Goal: Information Seeking & Learning: Learn about a topic

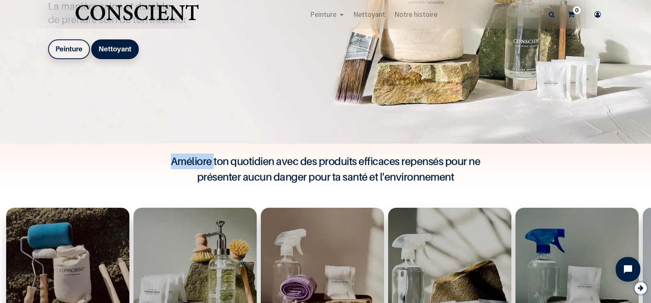
scroll to position [247, 0]
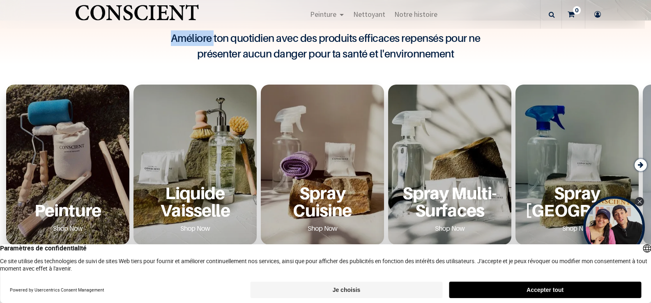
click at [75, 185] on div "Peinture Shop Now" at bounding box center [68, 210] width 104 height 51
click at [53, 212] on p "Peinture" at bounding box center [68, 210] width 104 height 17
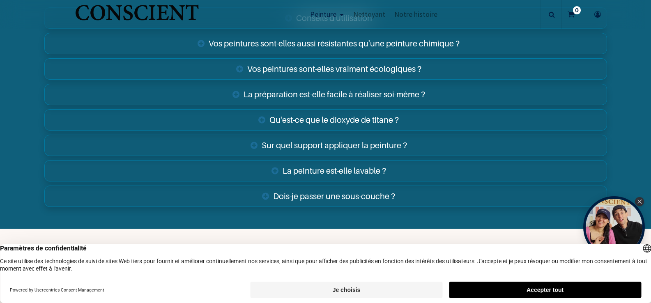
scroll to position [2949, 0]
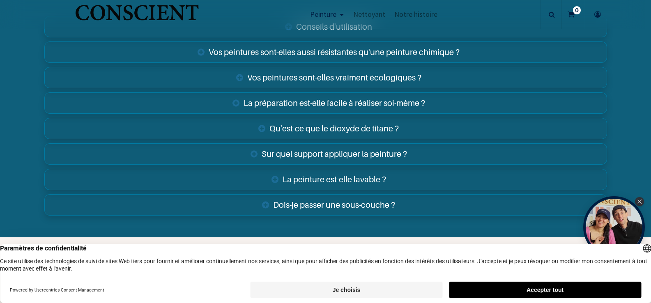
click at [365, 177] on link "La peinture est-elle lavable ?" at bounding box center [325, 179] width 563 height 21
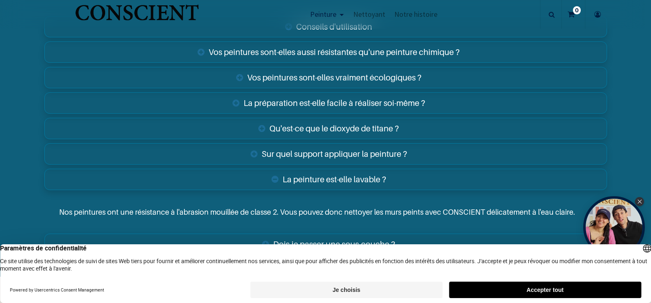
click at [365, 177] on link "La peinture est-elle lavable ?" at bounding box center [325, 179] width 563 height 21
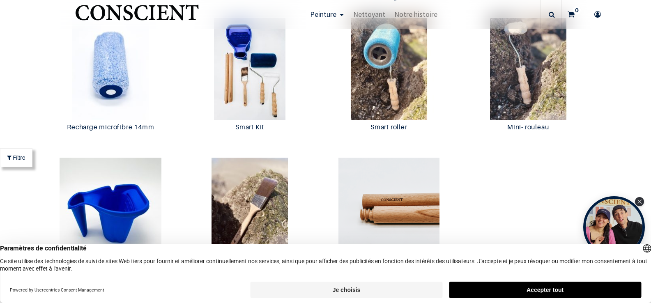
scroll to position [1551, 0]
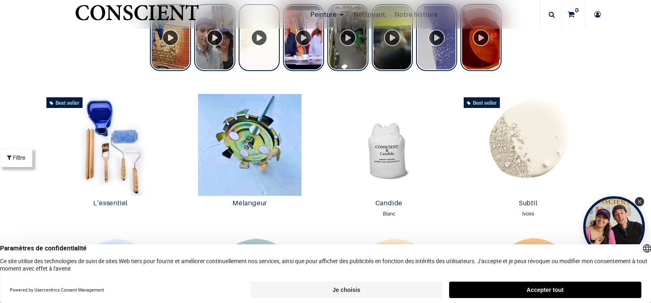
scroll to position [72, 0]
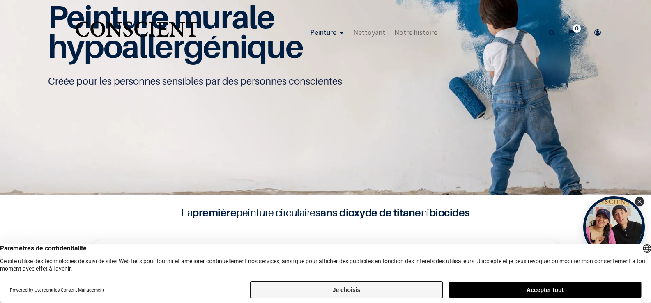
click at [350, 287] on button "Je choisis" at bounding box center [347, 290] width 192 height 16
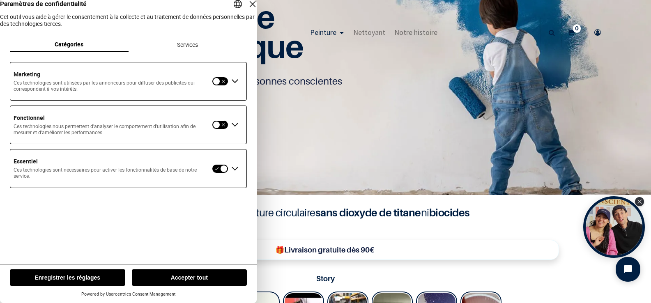
click at [247, 10] on div "Fermer la couche" at bounding box center [253, 4] width 12 height 12
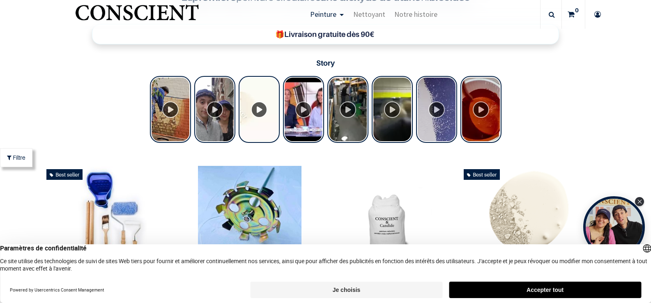
scroll to position [247, 0]
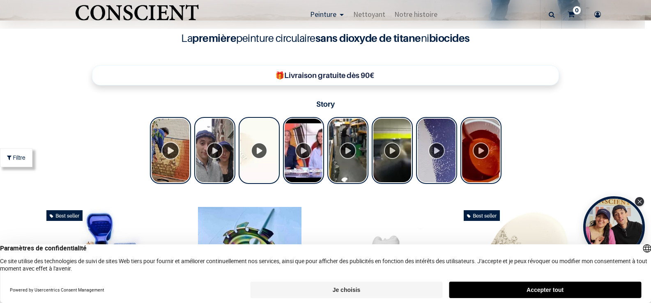
click at [163, 150] on div "Tolstoy Stories" at bounding box center [170, 150] width 41 height 67
click at [473, 149] on div "Tolstoy Stories" at bounding box center [481, 150] width 41 height 67
click at [432, 154] on div "Tolstoy Stories" at bounding box center [436, 150] width 41 height 67
click at [395, 151] on div "Tolstoy Stories" at bounding box center [392, 150] width 41 height 67
click at [213, 149] on div "Tolstoy Stories" at bounding box center [214, 150] width 41 height 67
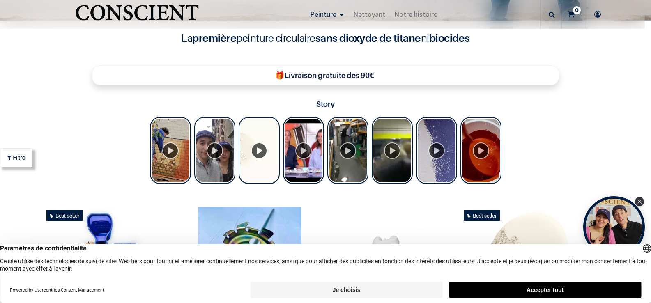
click at [300, 152] on div "Tolstoy Stories" at bounding box center [303, 150] width 41 height 67
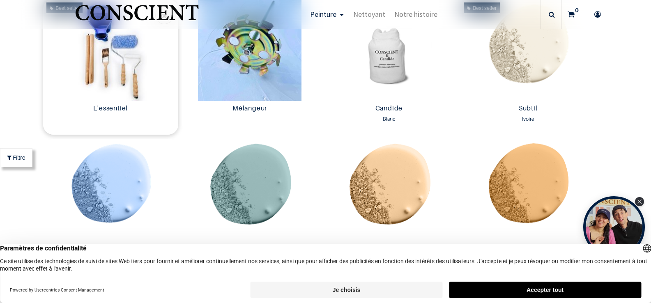
scroll to position [534, 0]
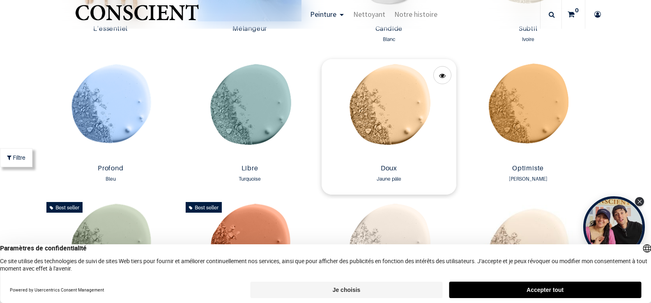
click at [400, 122] on img at bounding box center [389, 110] width 135 height 102
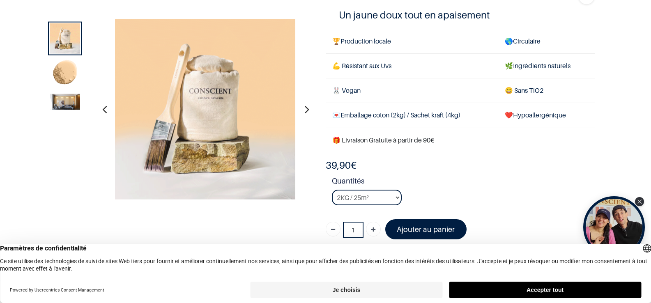
scroll to position [82, 0]
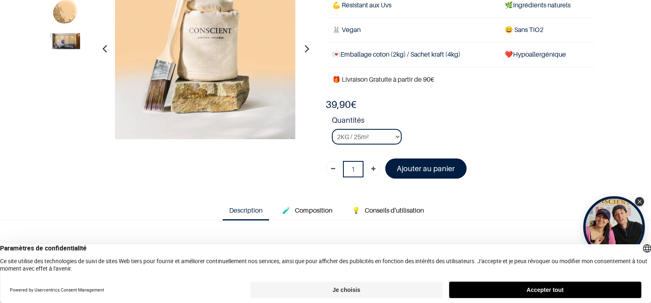
scroll to position [41, 0]
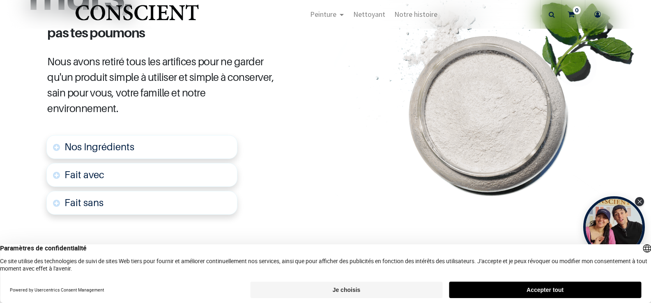
scroll to position [452, 0]
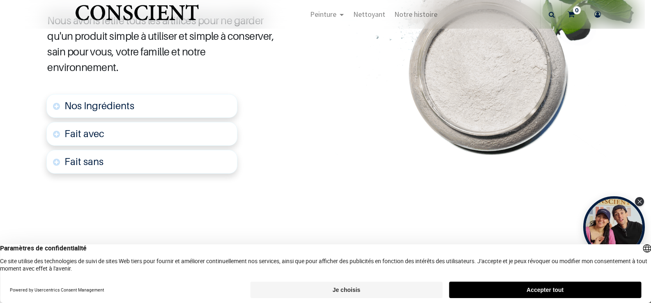
click at [113, 105] on span "Nos Ingrédients" at bounding box center [100, 106] width 70 height 12
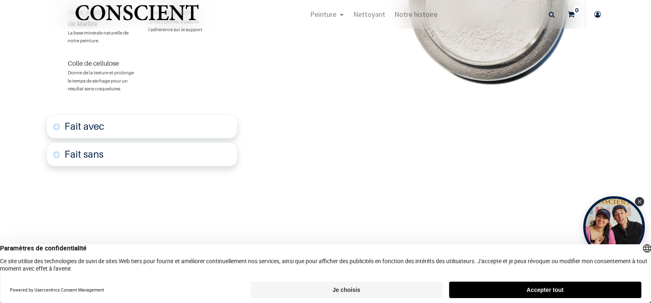
scroll to position [597, 0]
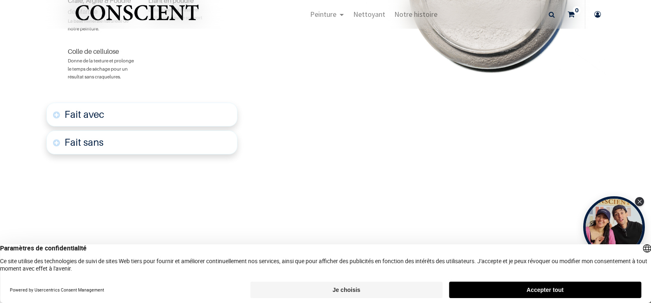
click at [95, 114] on font "Fait avec" at bounding box center [85, 114] width 40 height 12
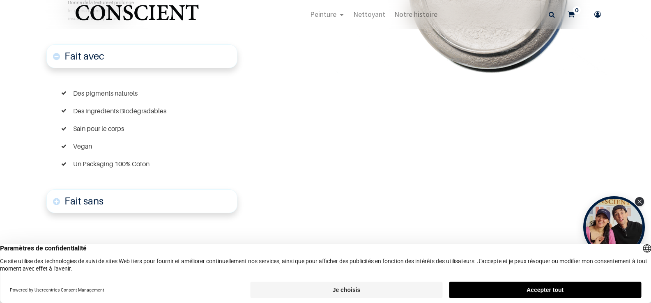
scroll to position [656, 0]
click at [104, 203] on link "Fait sans" at bounding box center [141, 201] width 191 height 24
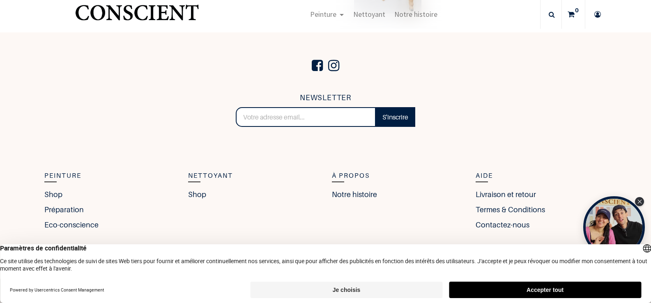
scroll to position [2119, 0]
click at [492, 225] on link "Contactez-nous" at bounding box center [505, 224] width 58 height 11
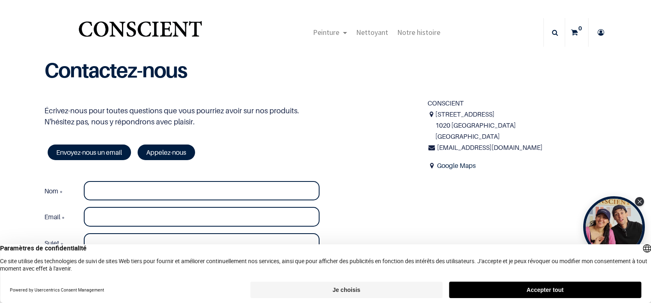
drag, startPoint x: 495, startPoint y: 210, endPoint x: 485, endPoint y: 209, distance: 10.0
click at [492, 211] on div "Écrivez-nous pour toutes questions que vous pourriez avoir sur nos produits. N'…" at bounding box center [325, 218] width 575 height 240
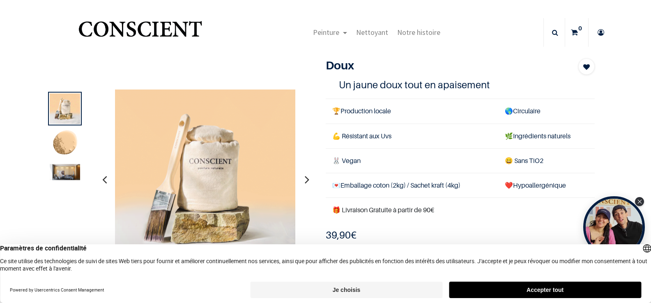
click at [299, 96] on div at bounding box center [205, 179] width 212 height 181
drag, startPoint x: 219, startPoint y: 23, endPoint x: 207, endPoint y: 24, distance: 12.4
click at [220, 24] on div "Peinture Shop Inspiration new Préparation Blog" at bounding box center [376, 32] width 333 height 29
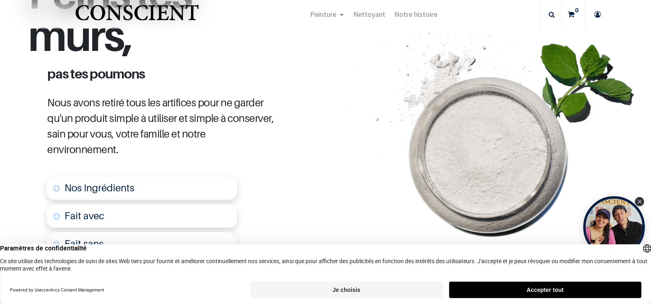
scroll to position [452, 0]
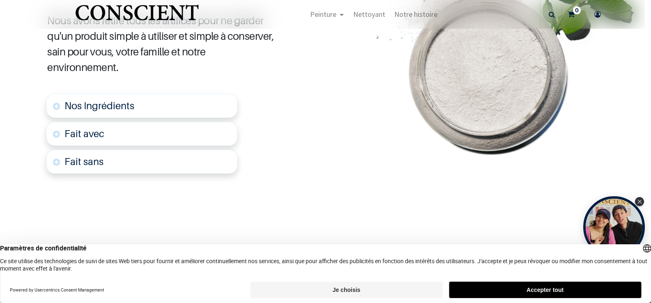
click at [99, 136] on font "Fait avec" at bounding box center [85, 134] width 40 height 12
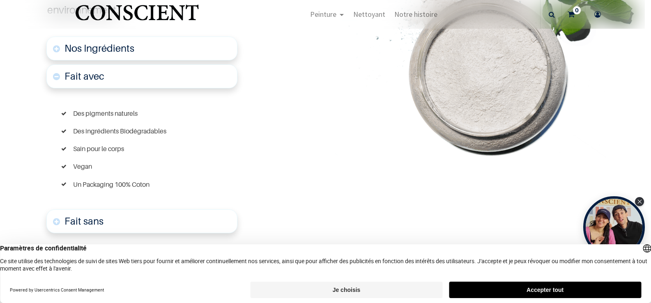
scroll to position [511, 0]
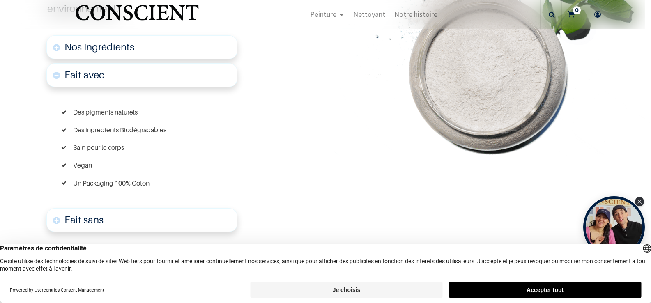
click at [134, 50] on link "Nos Ingrédients" at bounding box center [141, 47] width 191 height 24
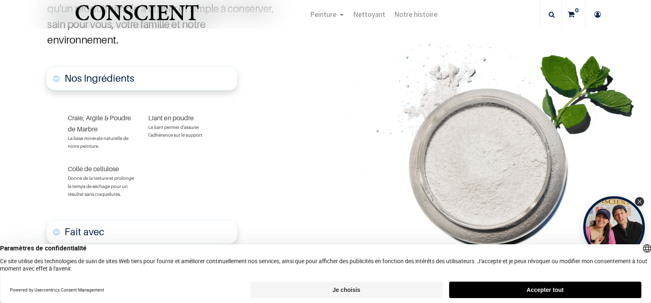
scroll to position [450, 0]
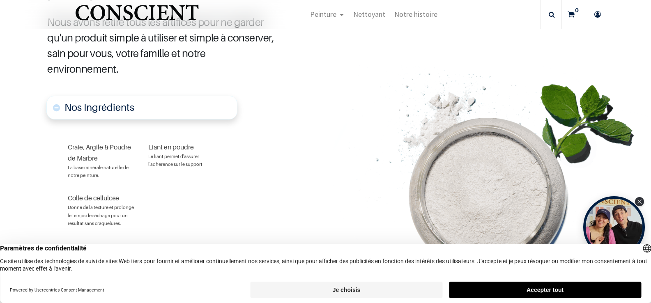
click at [273, 97] on section "Nos Ingrédients Craie, Argile & Poudre de Marbre La base minérale naturelle de …" at bounding box center [151, 267] width 247 height 351
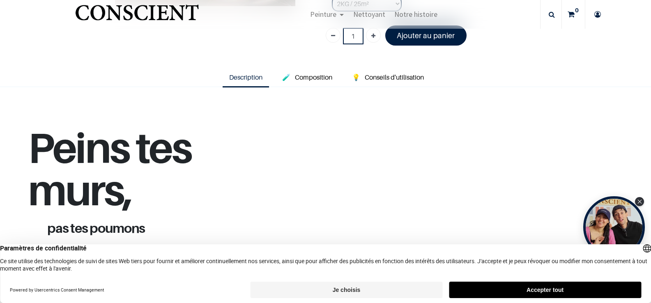
scroll to position [81, 0]
